Goal: Navigation & Orientation: Find specific page/section

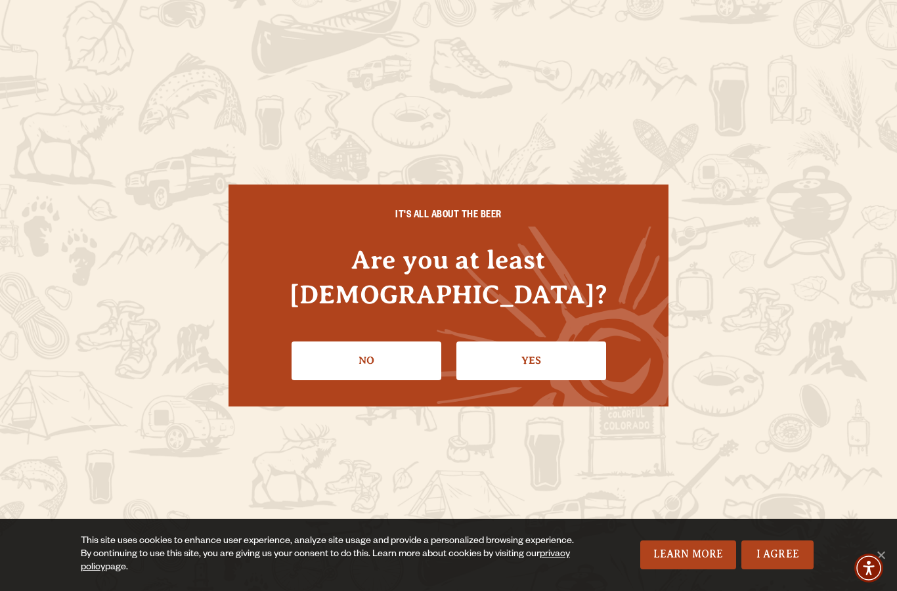
click at [535, 343] on link "Yes" at bounding box center [531, 360] width 150 height 38
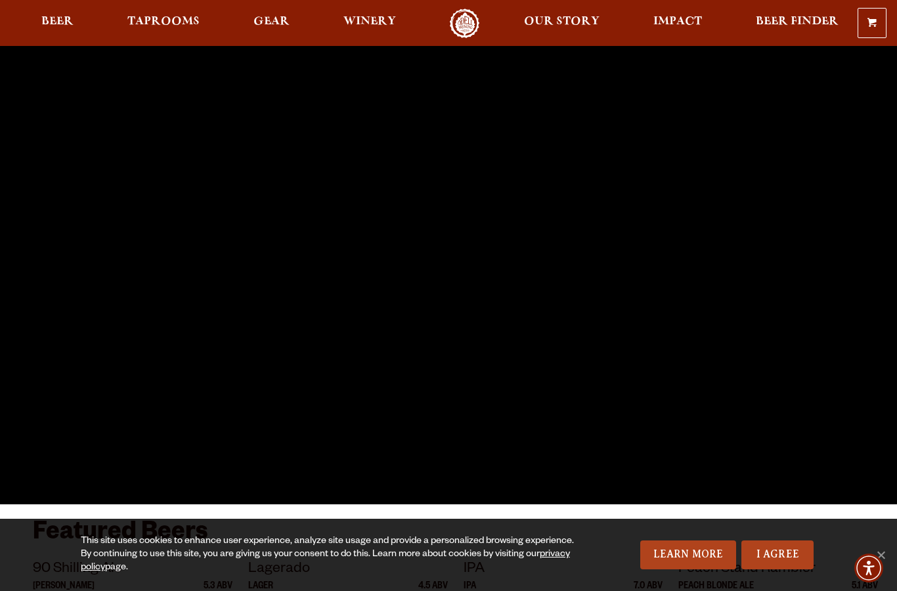
click at [776, 555] on link "I Agree" at bounding box center [777, 554] width 72 height 29
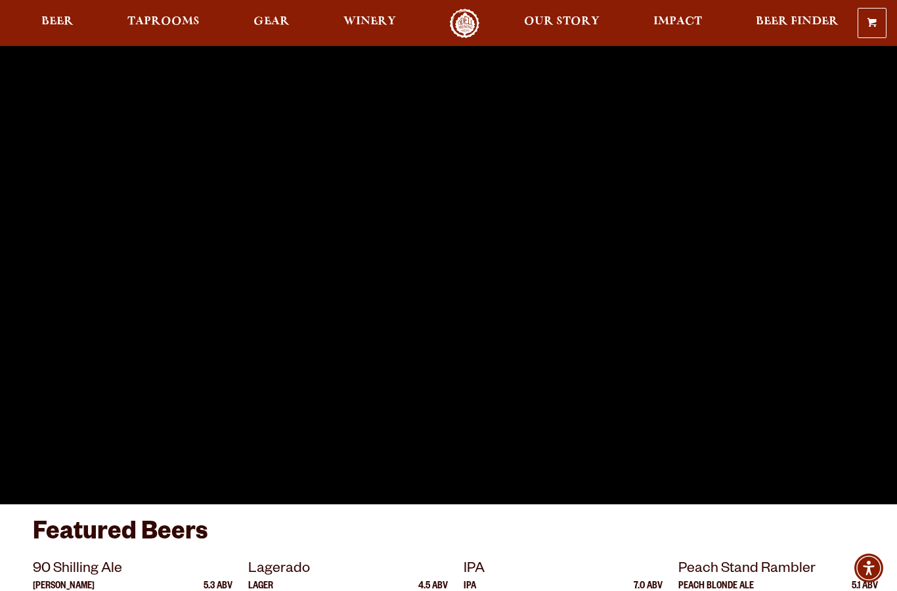
click at [56, 24] on span "Beer" at bounding box center [57, 21] width 32 height 11
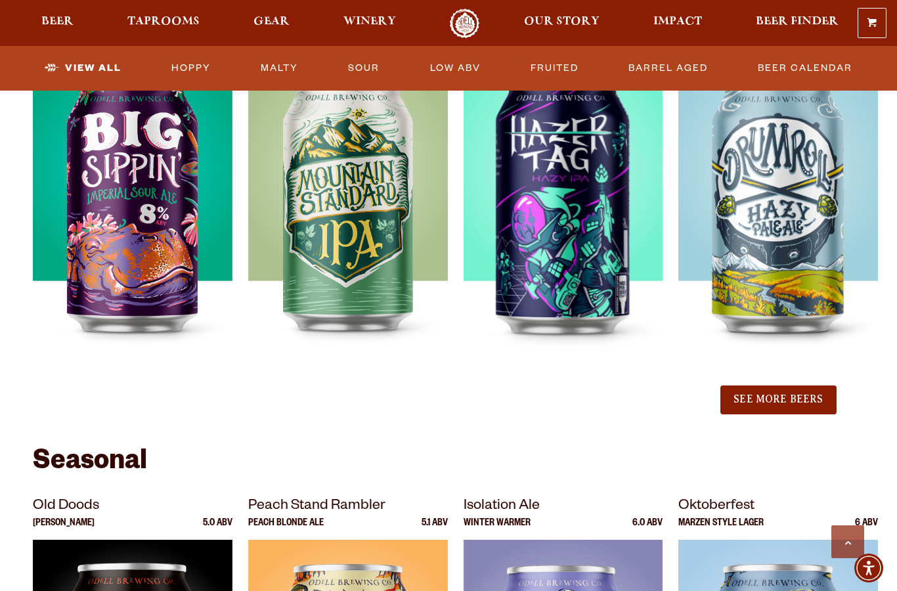
scroll to position [1425, 0]
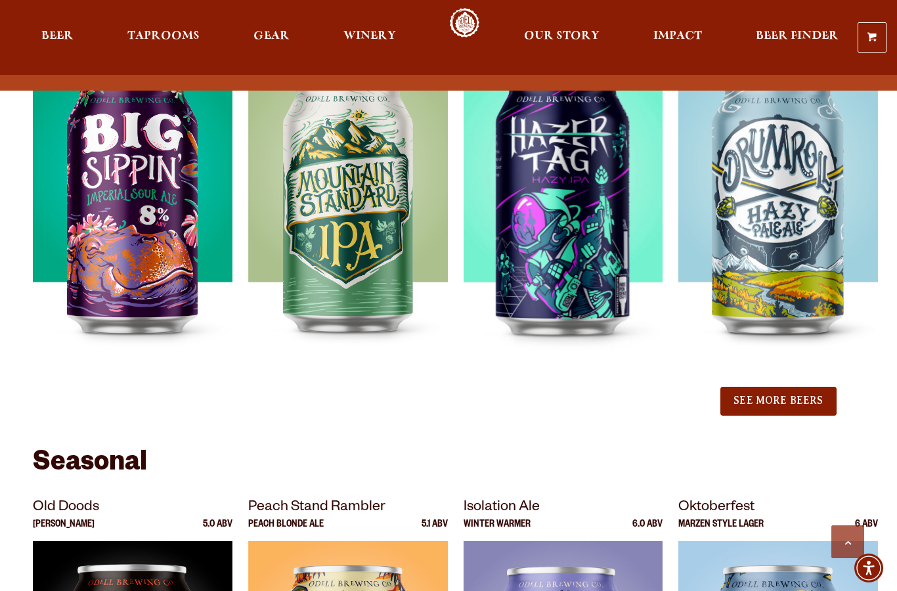
click at [772, 406] on button "See More Beers" at bounding box center [778, 401] width 116 height 29
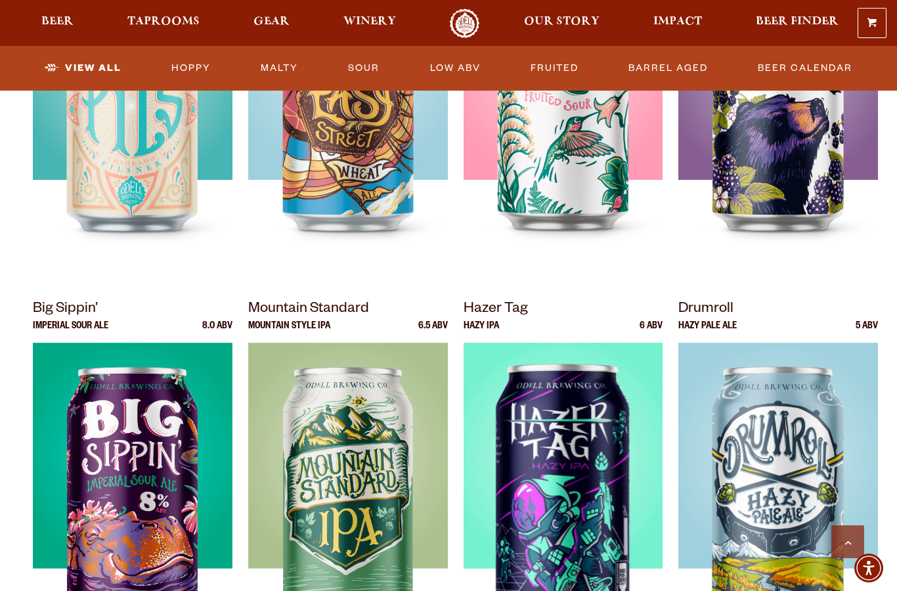
scroll to position [1137, 0]
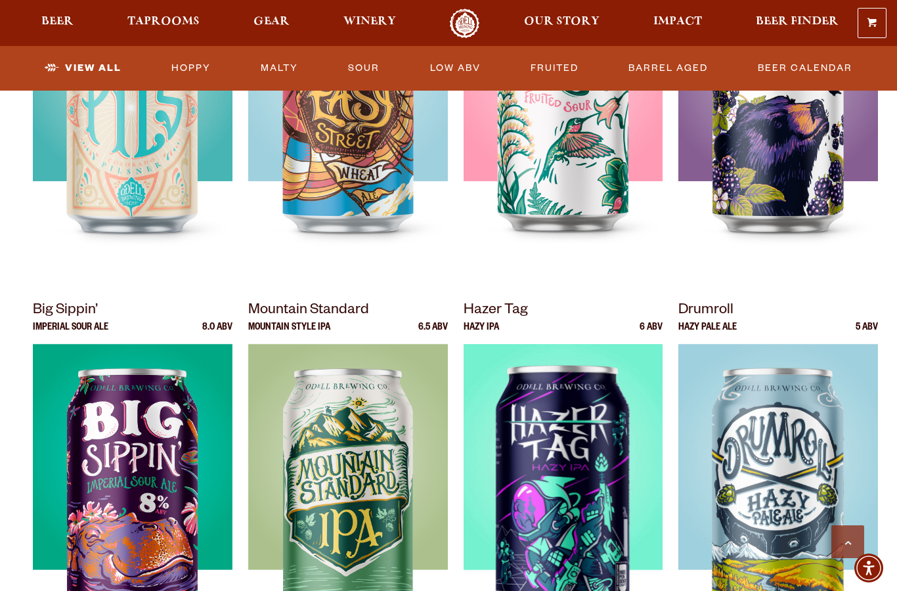
click at [148, 36] on link "Taprooms" at bounding box center [163, 24] width 89 height 30
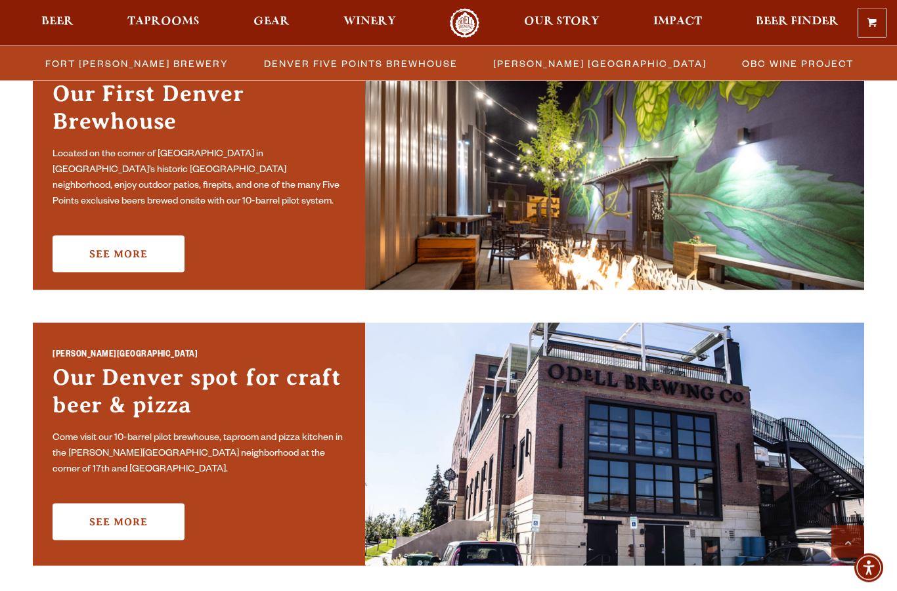
scroll to position [724, 0]
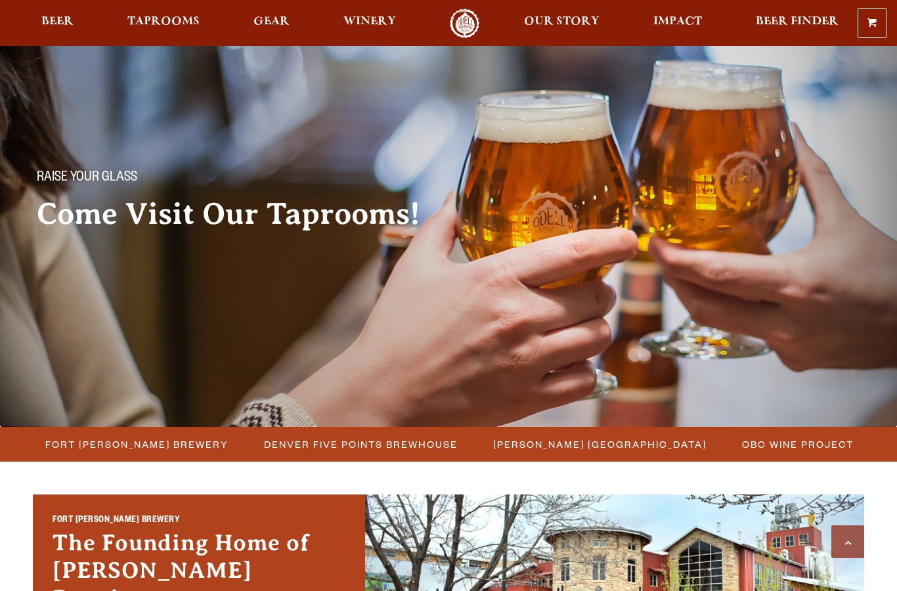
scroll to position [858, 0]
